Goal: Transaction & Acquisition: Purchase product/service

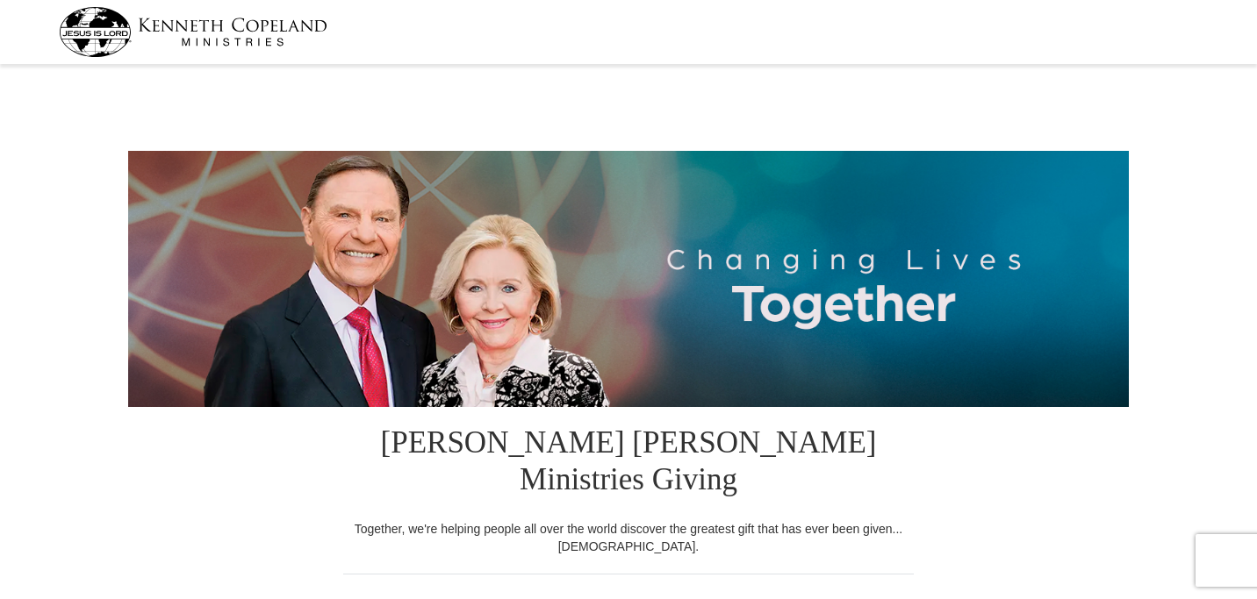
select select "FL"
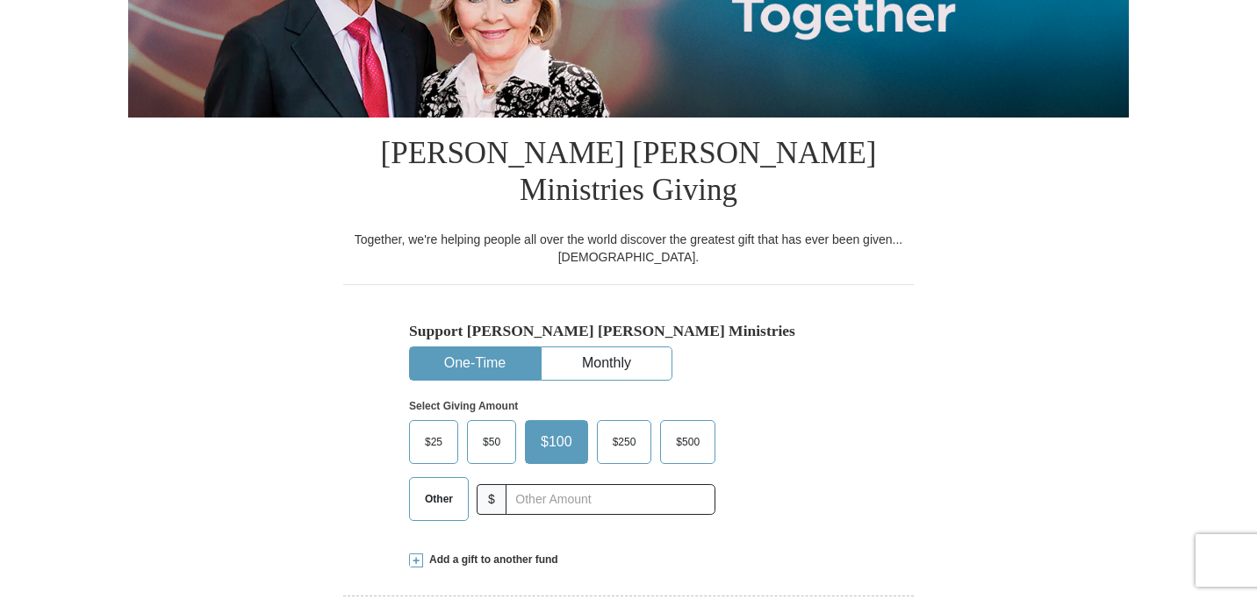
scroll to position [316, 0]
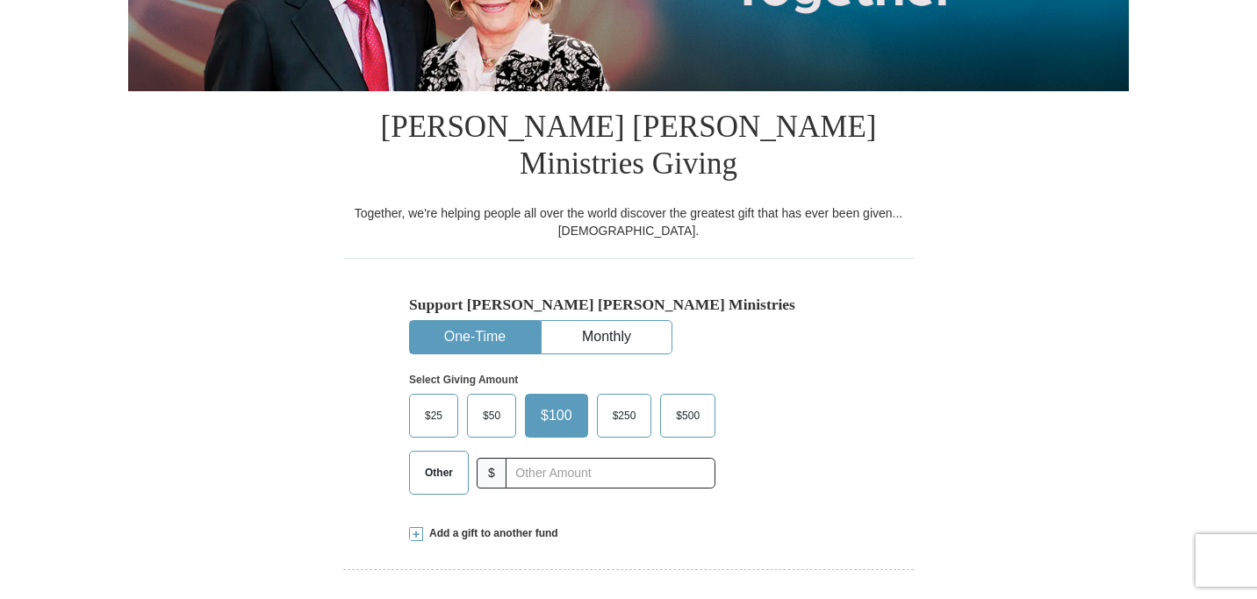
click at [436, 460] on span "Other" at bounding box center [439, 473] width 46 height 26
click at [0, 0] on input "Other" at bounding box center [0, 0] width 0 height 0
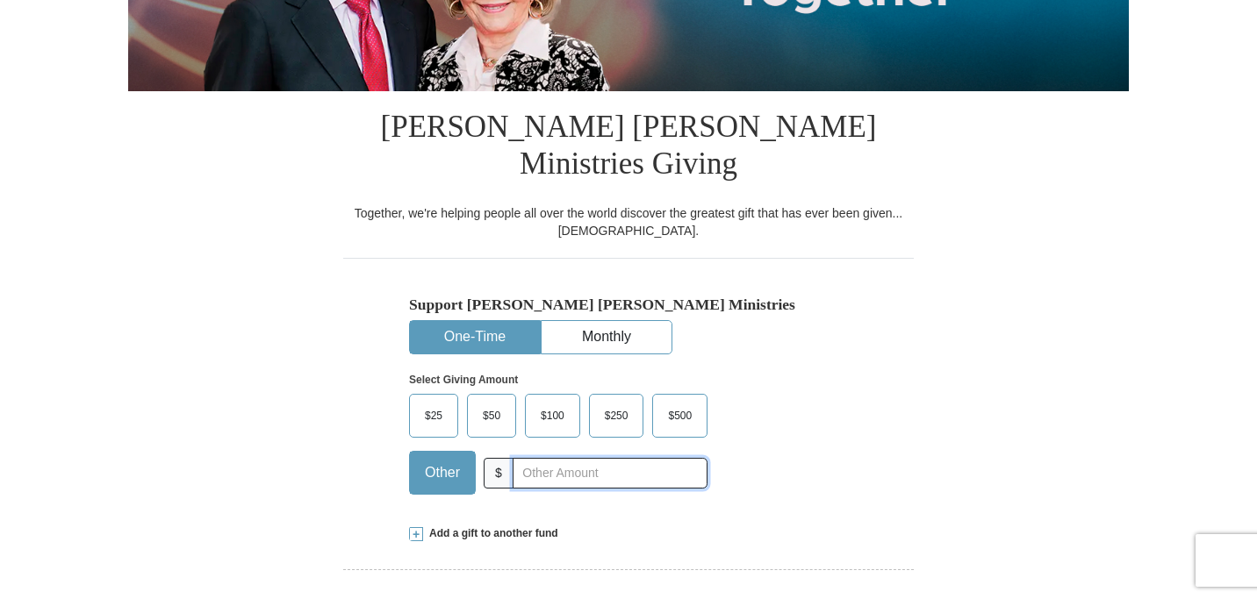
type input "98.00"
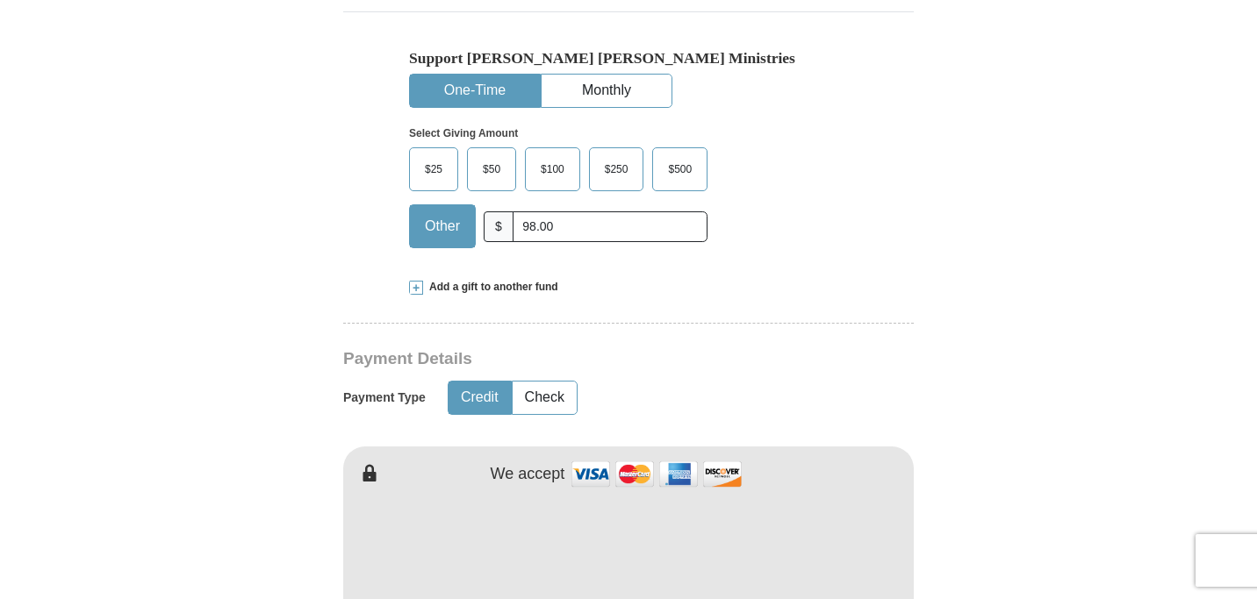
scroll to position [597, 0]
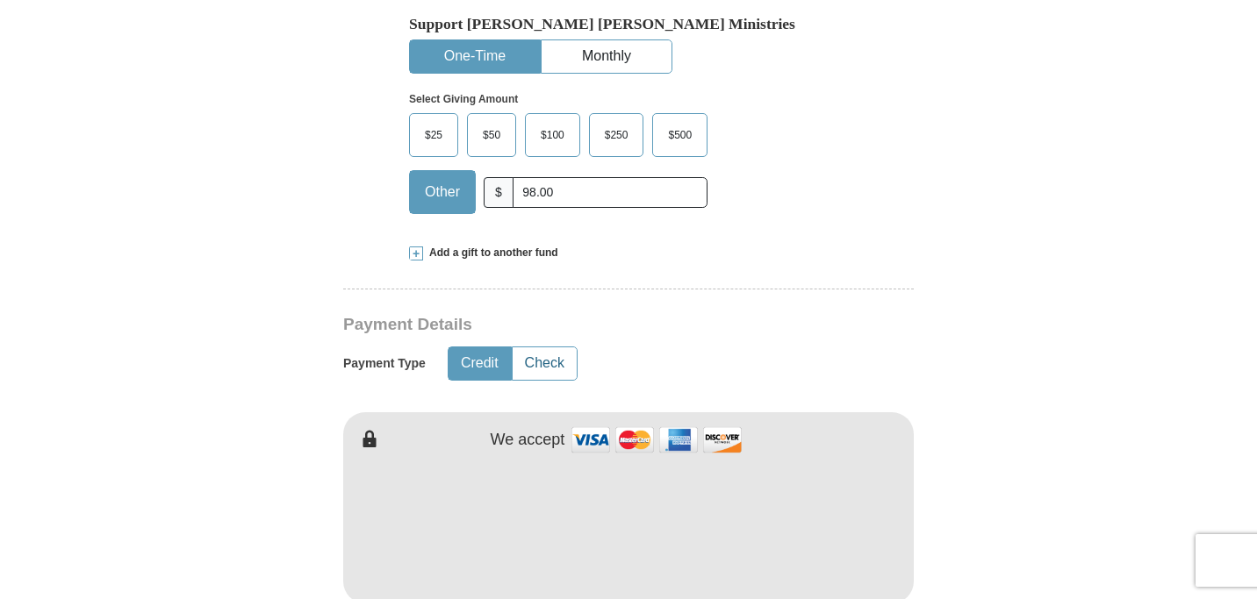
click at [542, 348] on button "Check" at bounding box center [545, 364] width 64 height 32
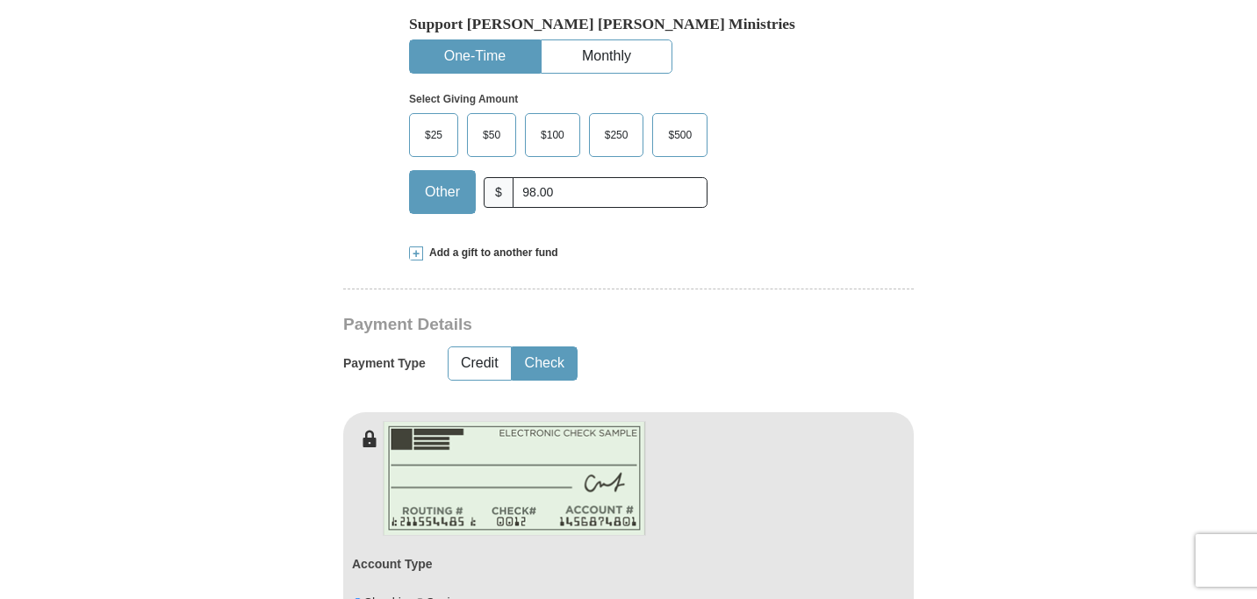
click at [182, 493] on form "[PERSON_NAME] [PERSON_NAME] Ministries Giving Together, we're helping people al…" at bounding box center [628, 558] width 1001 height 2171
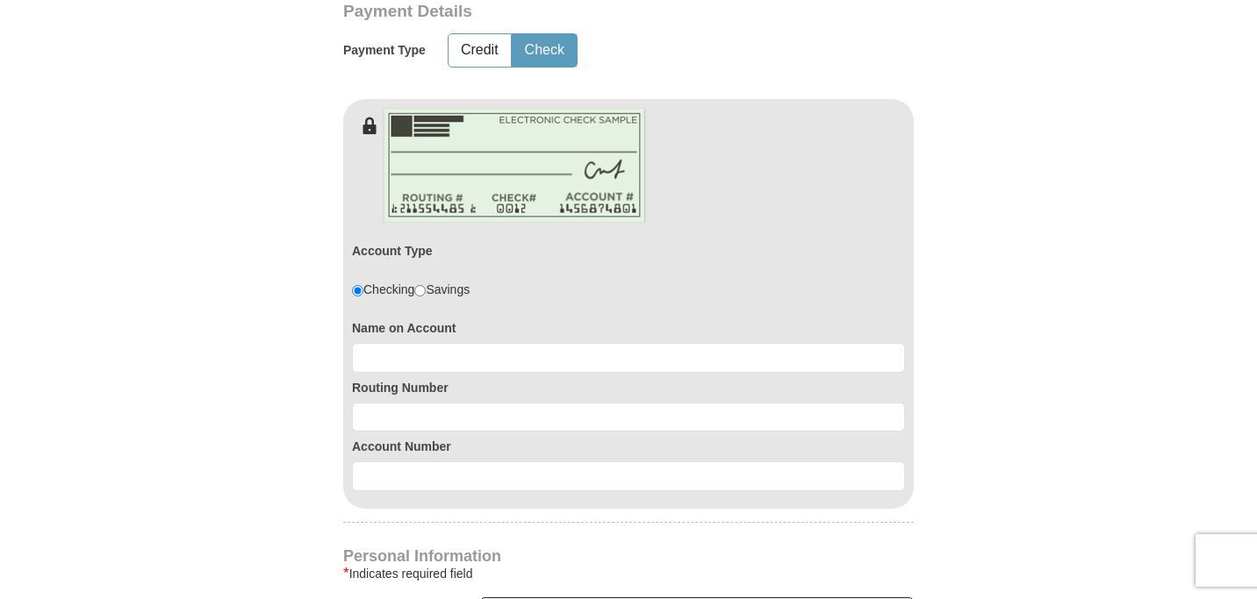
scroll to position [913, 0]
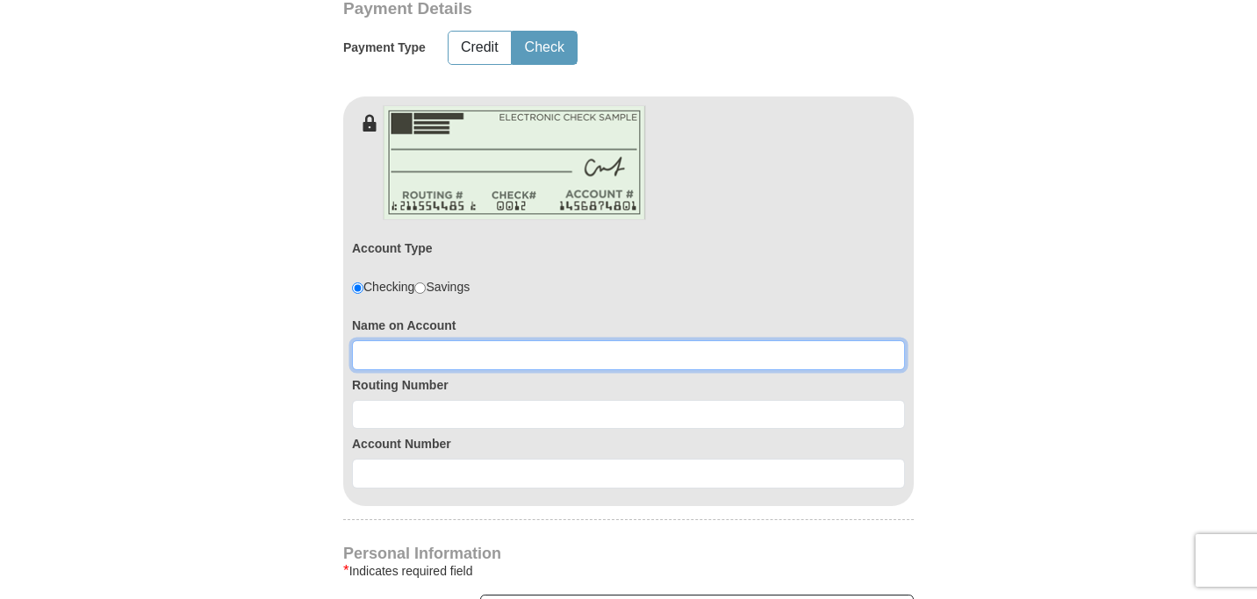
click at [423, 341] on input at bounding box center [628, 356] width 553 height 30
type input "[PERSON_NAME] and [PERSON_NAME]"
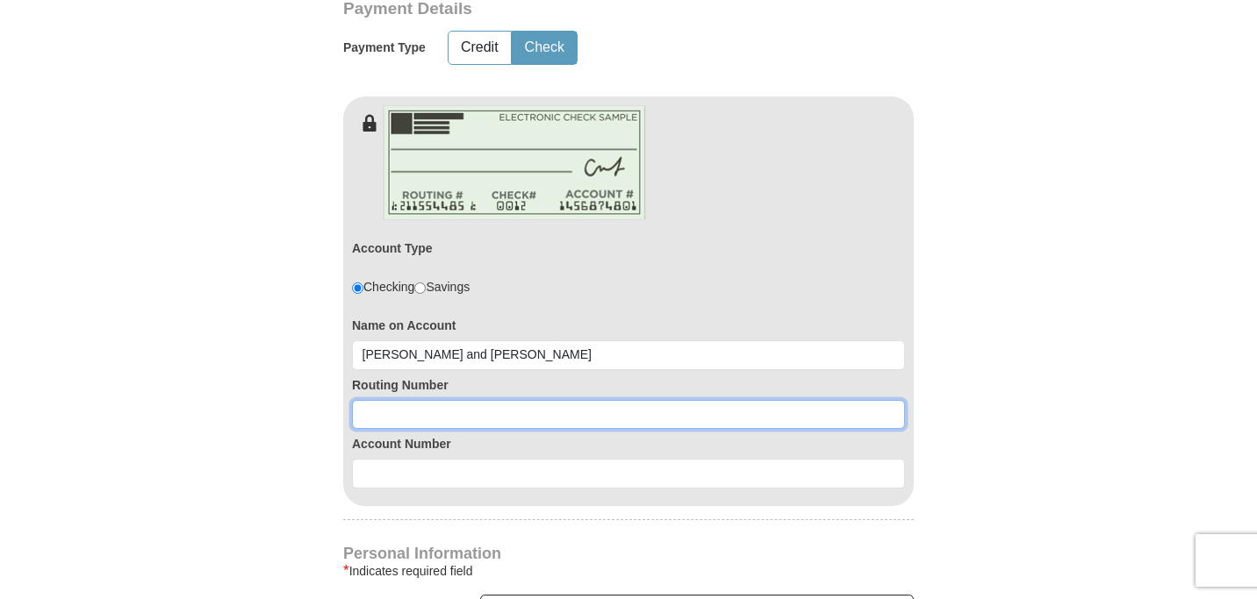
click at [384, 400] on input at bounding box center [628, 415] width 553 height 30
type input "082902757"
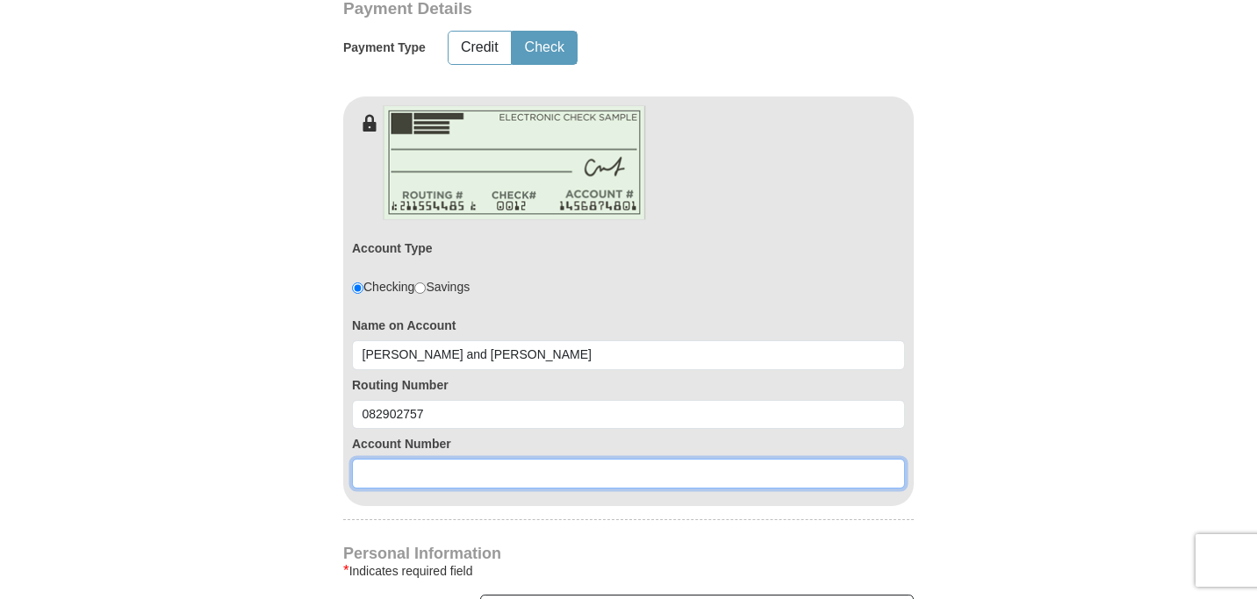
click at [380, 459] on input at bounding box center [628, 474] width 553 height 30
type input "0020190255"
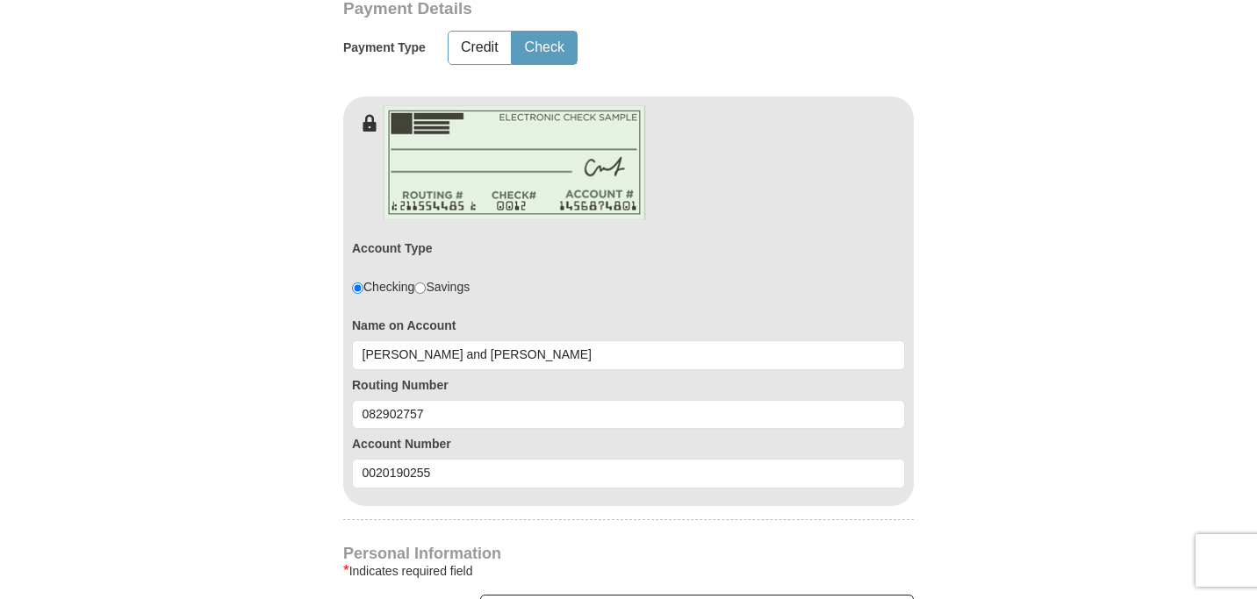
click at [206, 432] on form "[PERSON_NAME] [PERSON_NAME] Ministries Giving Together, we're helping people al…" at bounding box center [628, 242] width 1001 height 2171
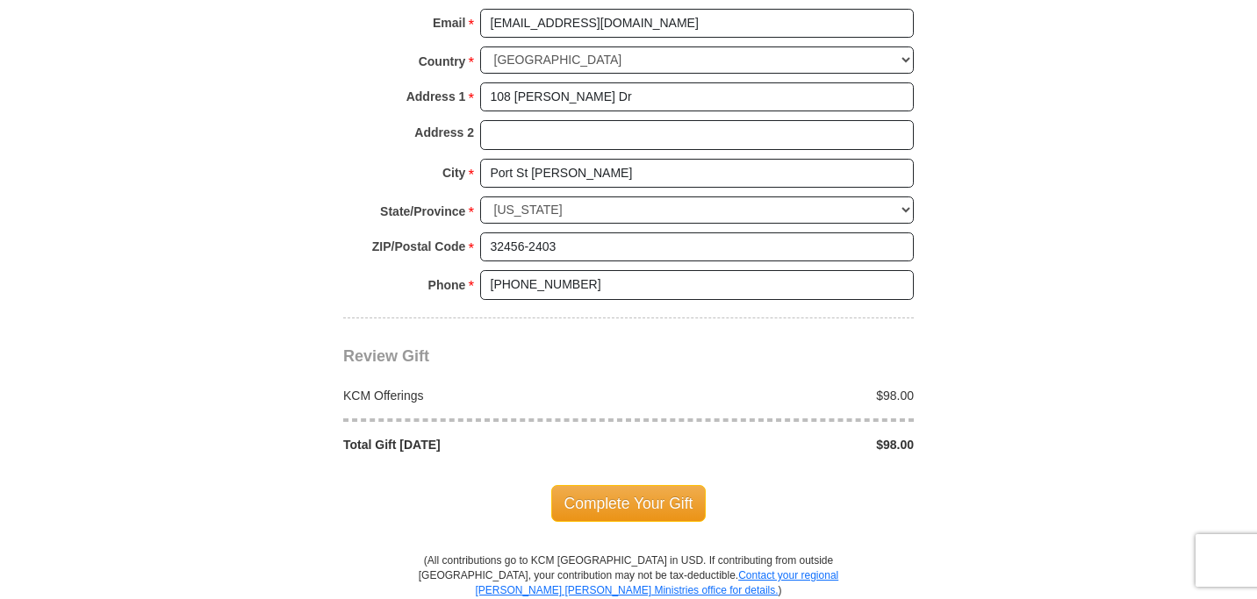
scroll to position [1615, 0]
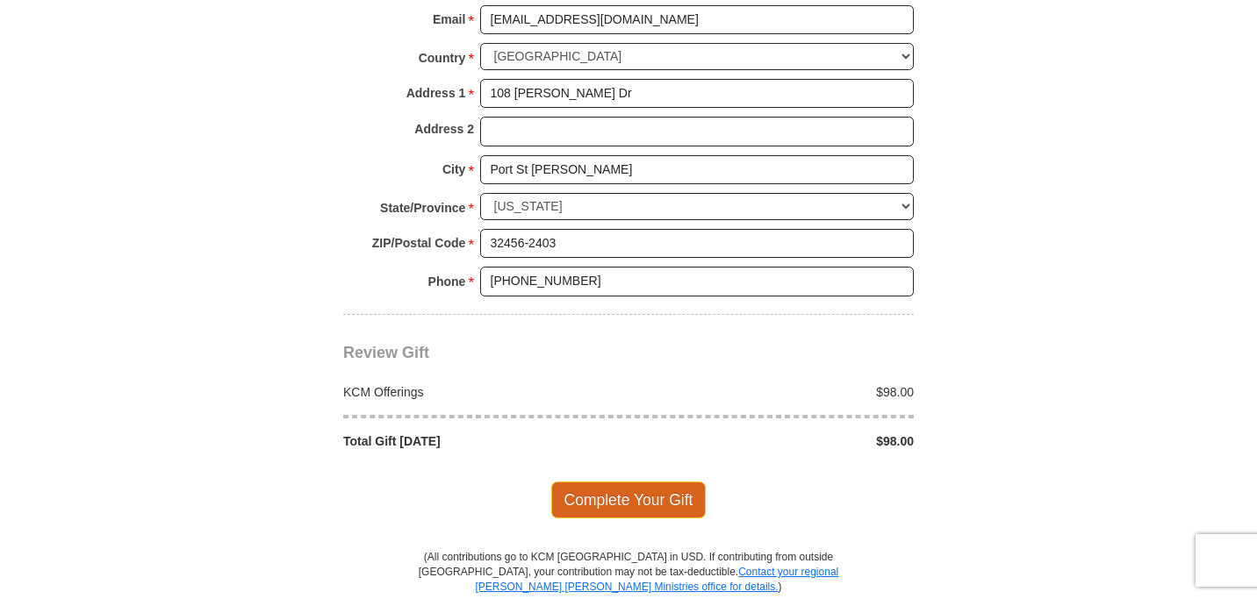
click at [571, 482] on span "Complete Your Gift" at bounding box center [628, 500] width 155 height 37
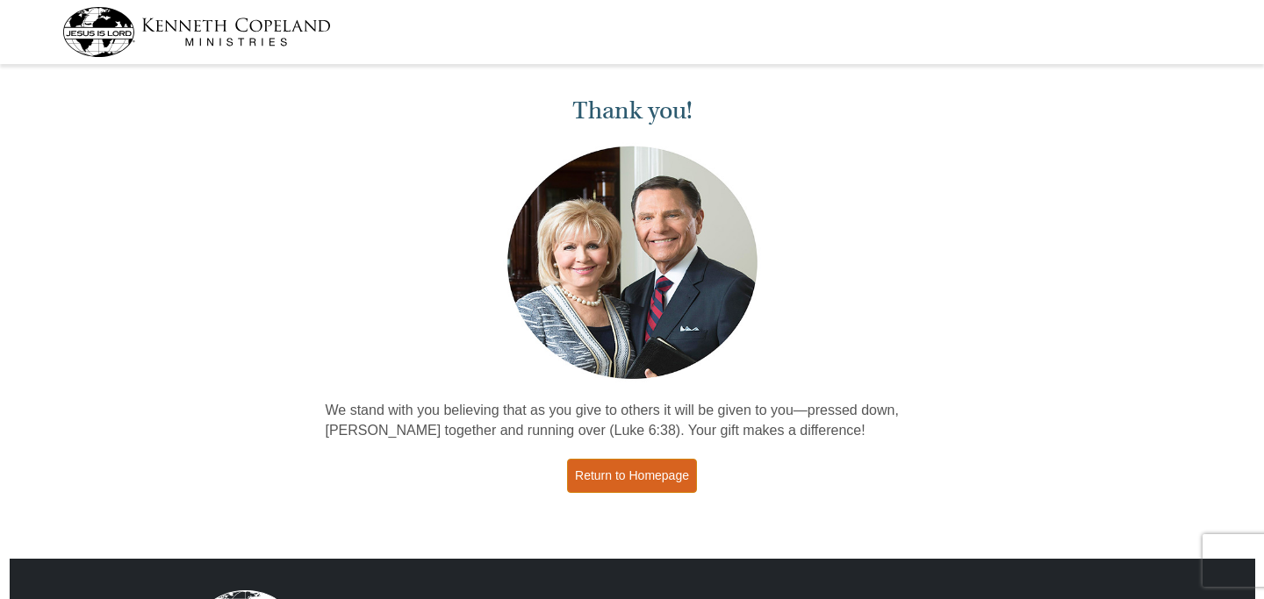
click at [655, 488] on link "Return to Homepage" at bounding box center [632, 476] width 130 height 34
